Goal: Information Seeking & Learning: Understand process/instructions

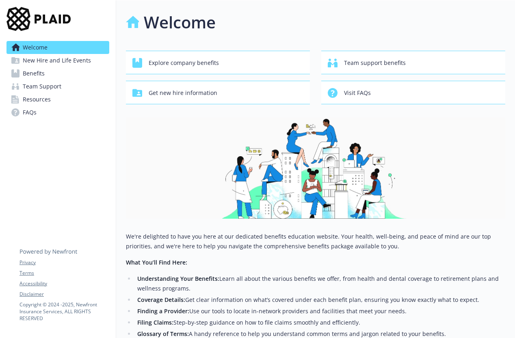
click at [32, 70] on span "Benefits" at bounding box center [34, 73] width 22 height 13
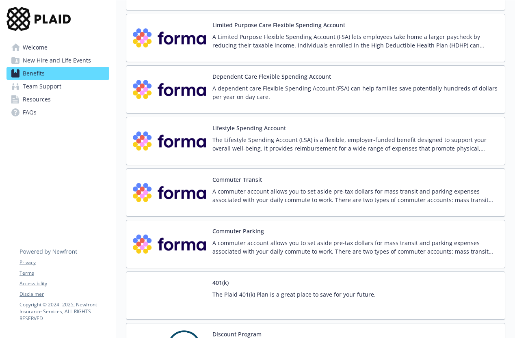
scroll to position [1061, 0]
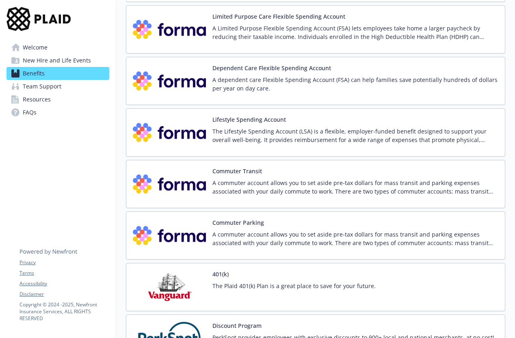
click at [233, 230] on div "Commuter Parking A commuter account allows you to set aside pre-tax dollars for…" at bounding box center [355, 236] width 286 height 35
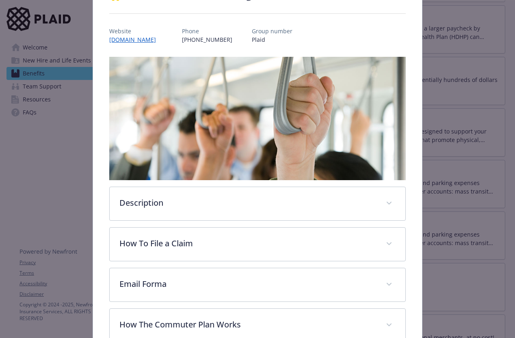
scroll to position [82, 0]
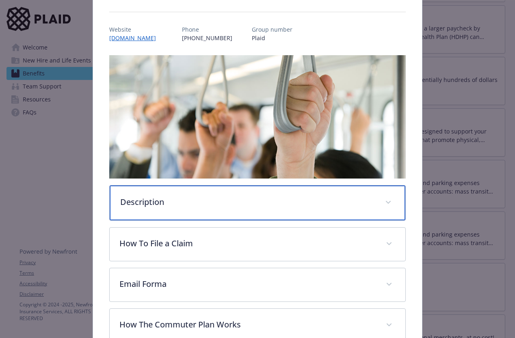
click at [253, 197] on p "Description" at bounding box center [247, 202] width 255 height 12
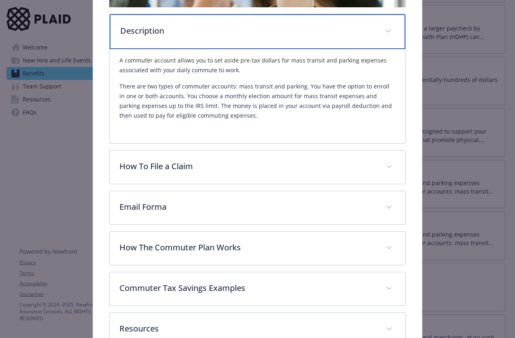
scroll to position [255, 0]
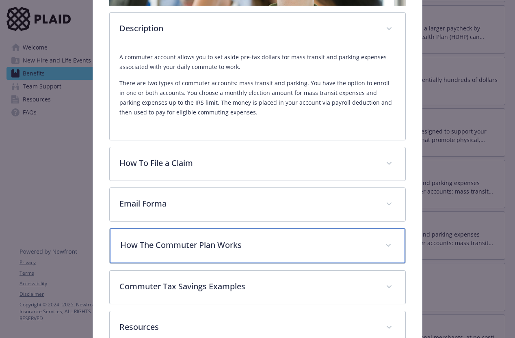
click at [197, 243] on p "How The Commuter Plan Works" at bounding box center [247, 245] width 255 height 12
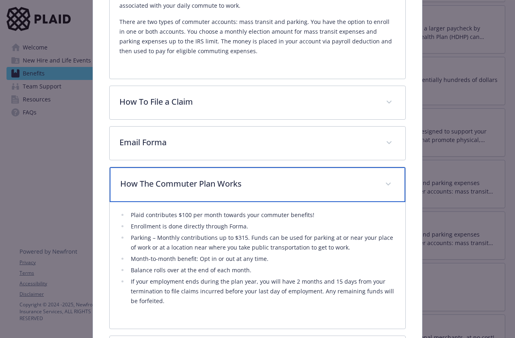
scroll to position [327, 0]
